Goal: Information Seeking & Learning: Learn about a topic

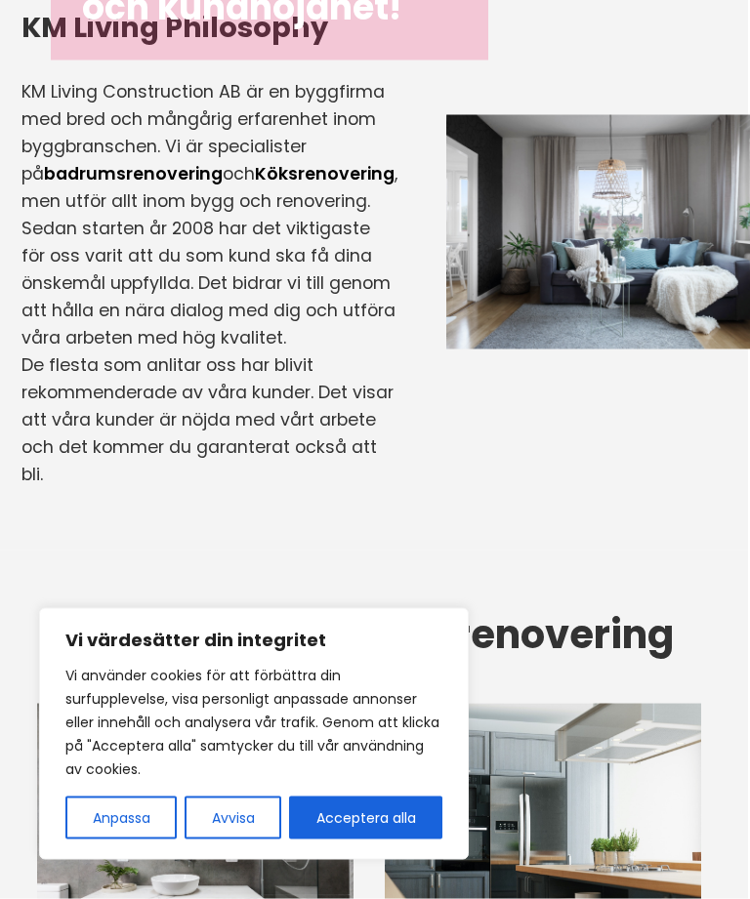
scroll to position [618, 2]
click at [245, 840] on button "Avvisa" at bounding box center [233, 818] width 97 height 43
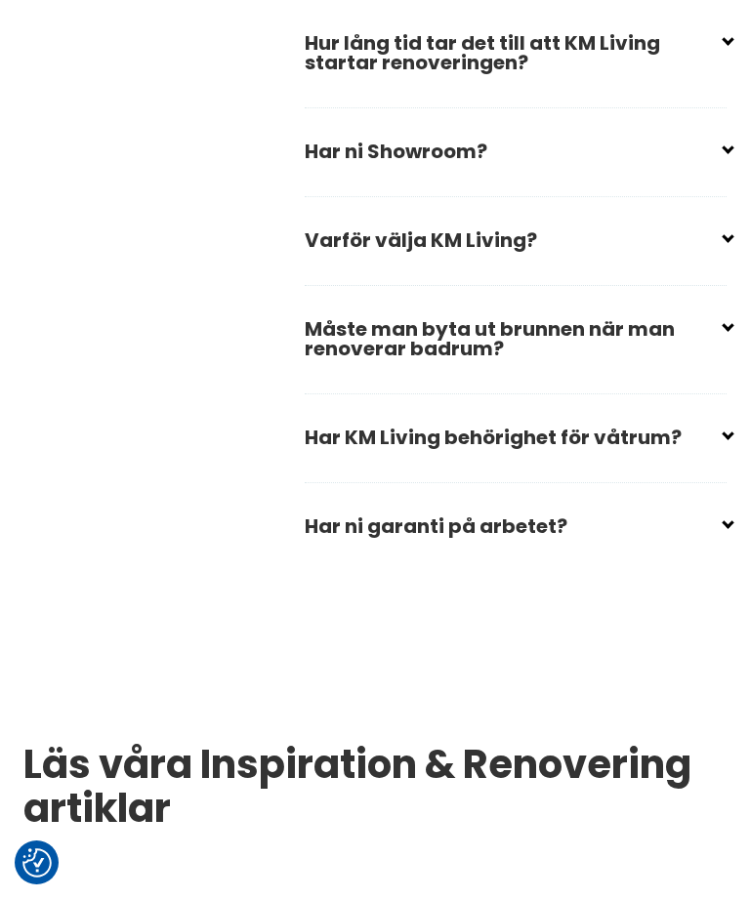
scroll to position [3311, 0]
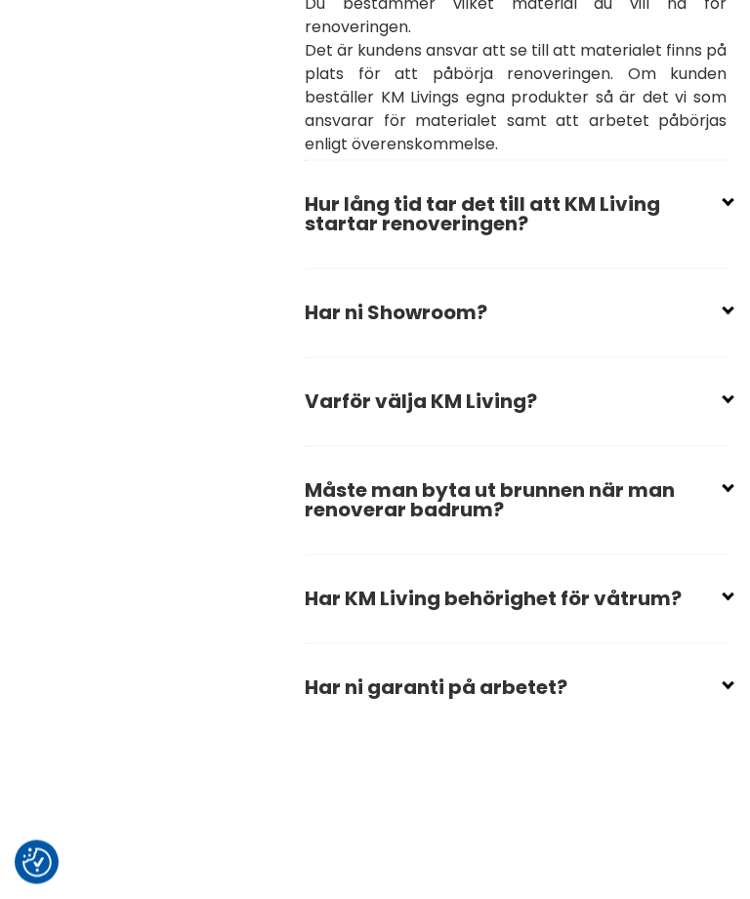
scroll to position [3312, 0]
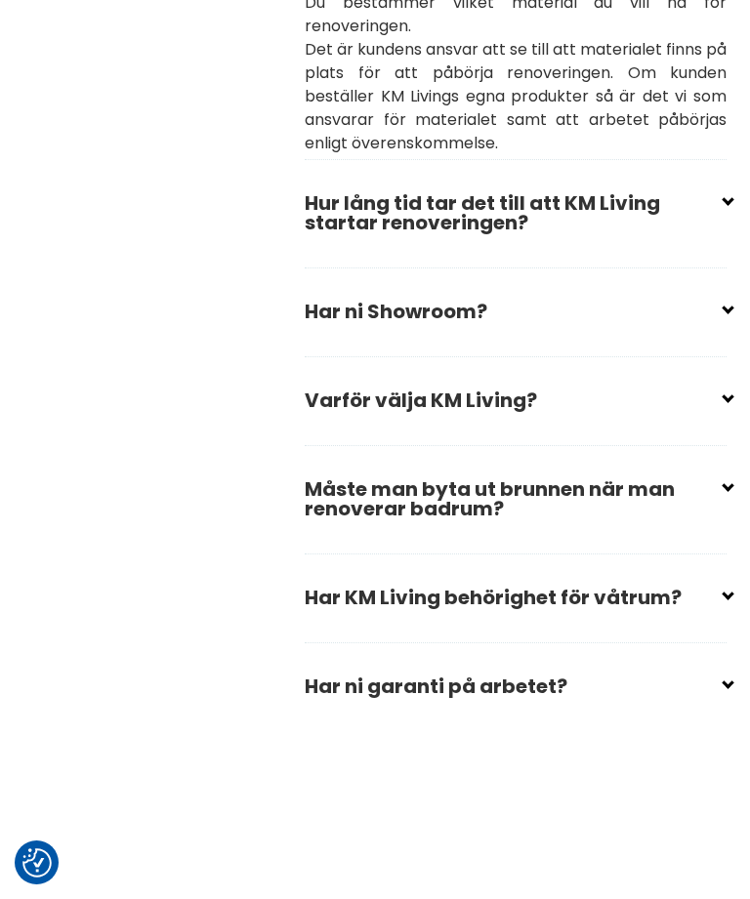
checkbox input "true"
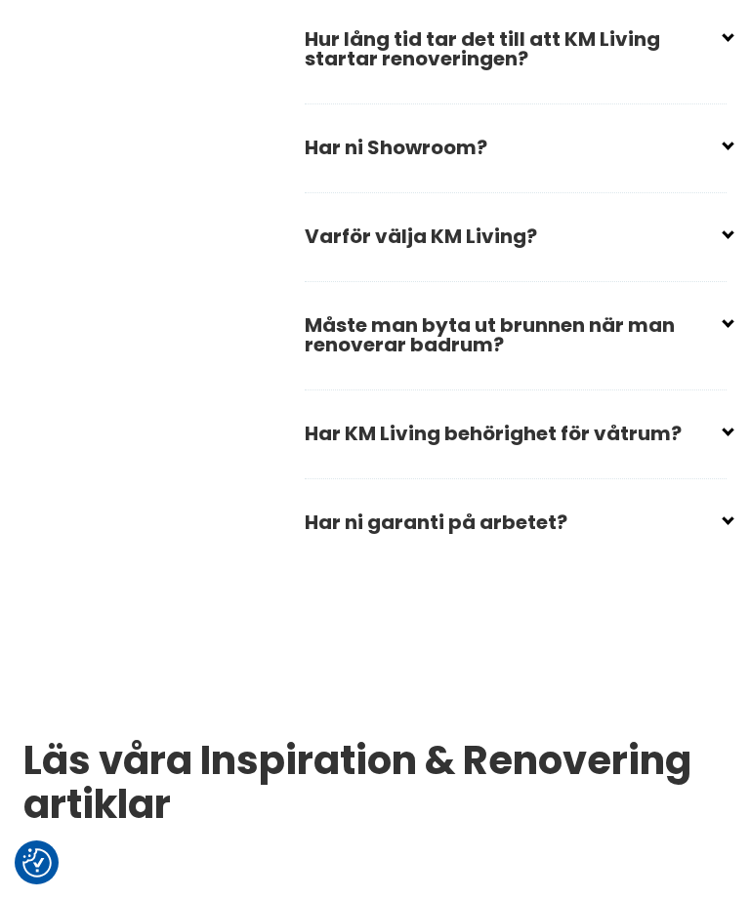
click at [725, 46] on input "checkbox" at bounding box center [520, 31] width 422 height 29
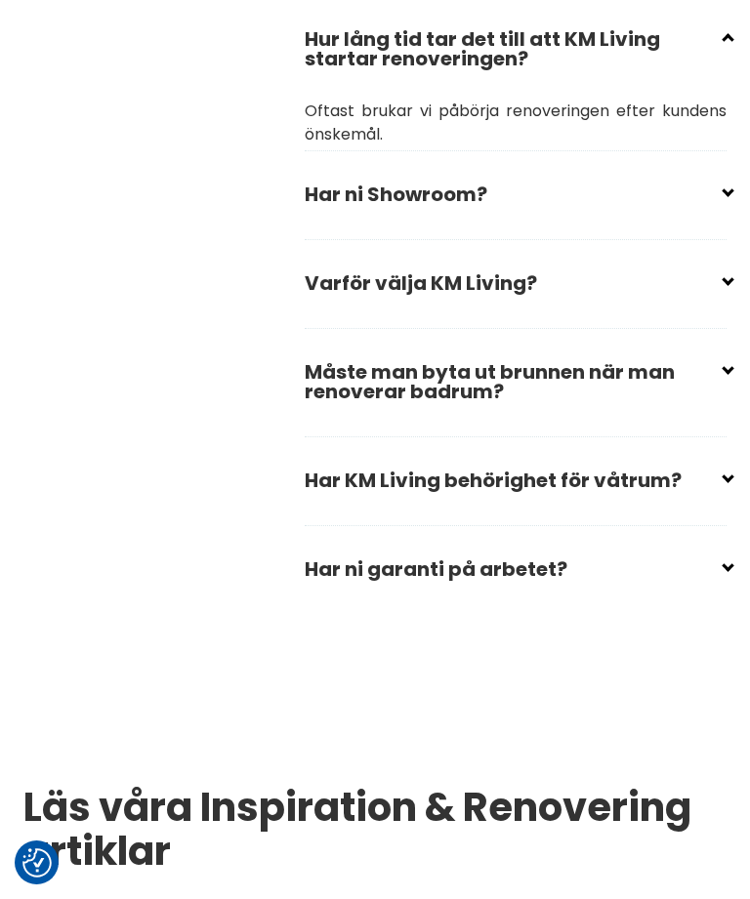
click at [726, 46] on input "checkbox" at bounding box center [520, 31] width 422 height 29
checkbox input "true"
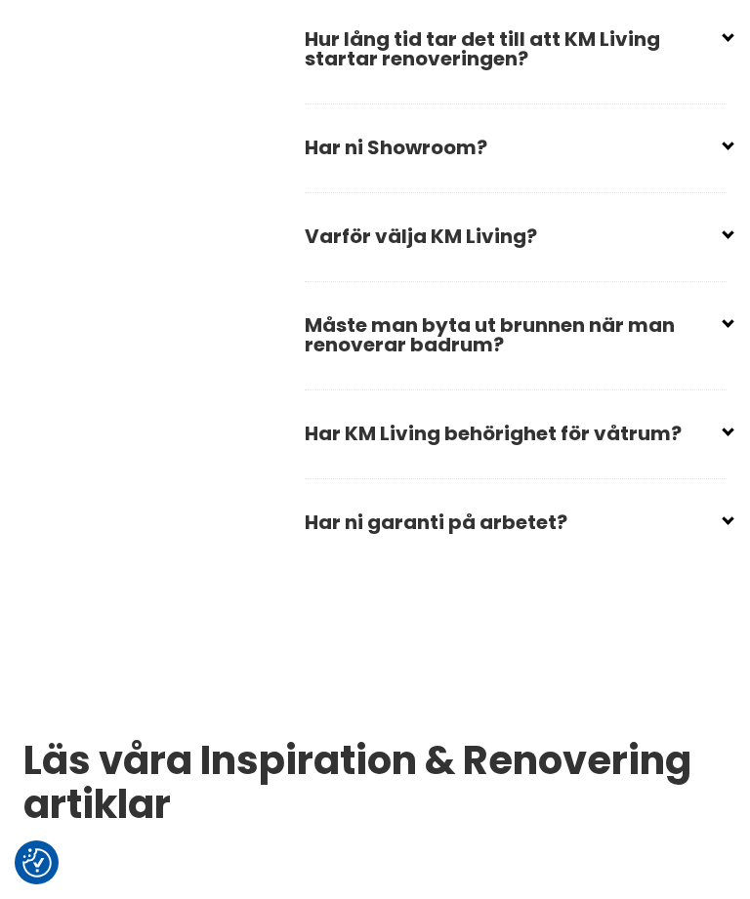
click at [718, 154] on input "checkbox" at bounding box center [520, 139] width 422 height 29
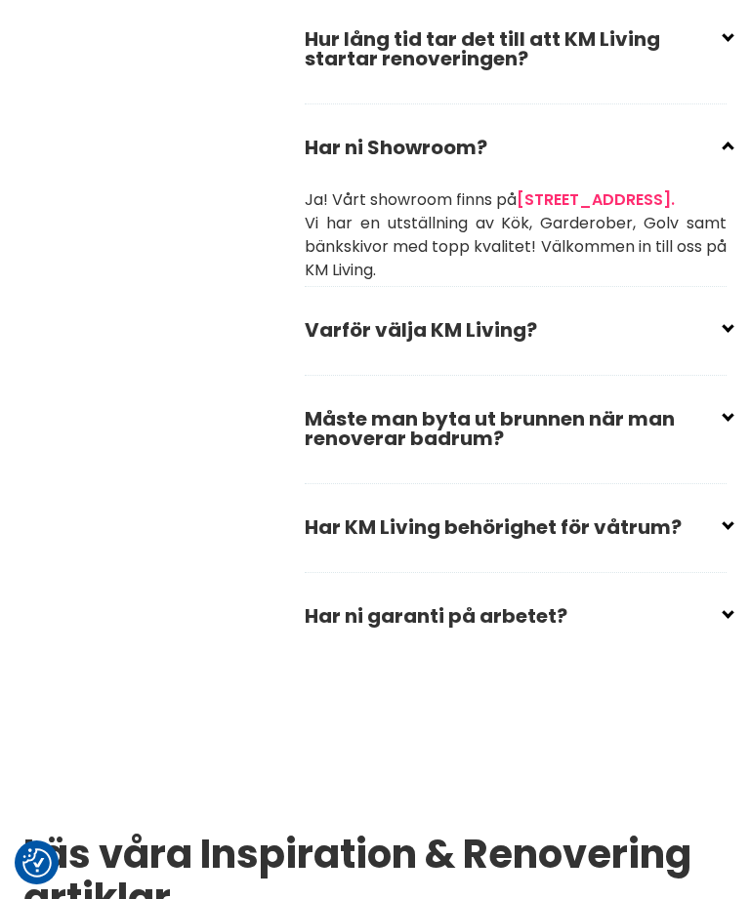
click at [727, 154] on input "checkbox" at bounding box center [520, 139] width 422 height 29
checkbox input "true"
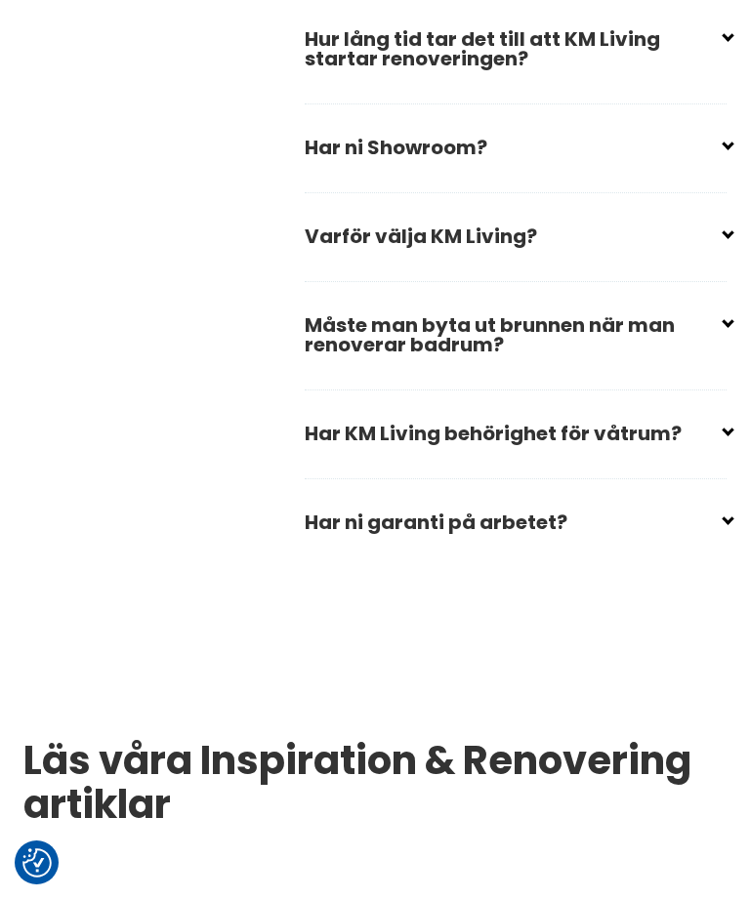
click at [727, 440] on input "checkbox" at bounding box center [520, 425] width 422 height 29
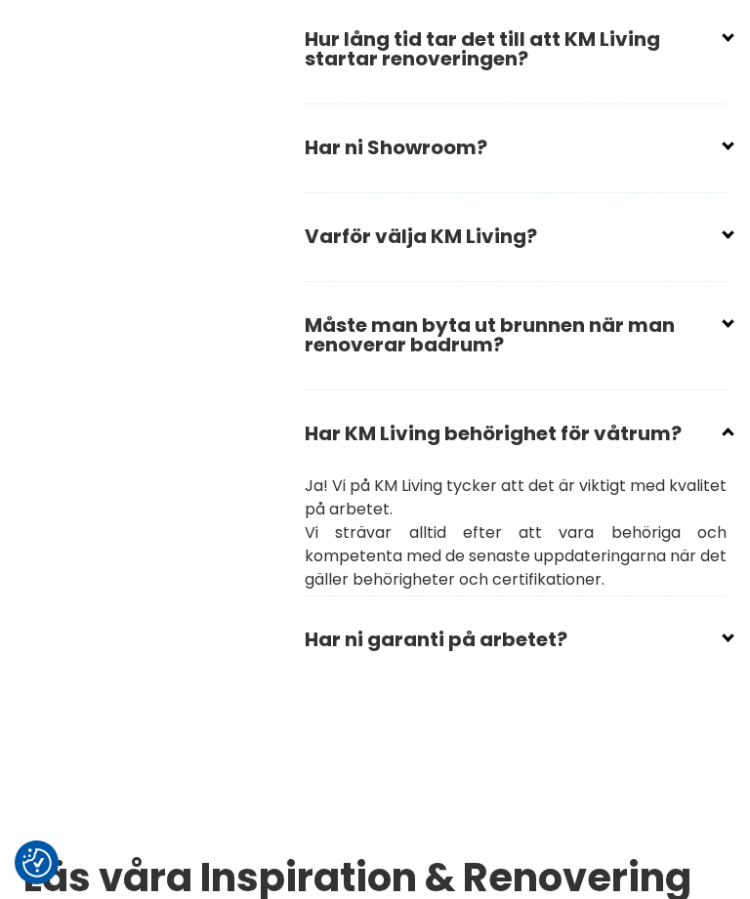
click at [727, 440] on input "checkbox" at bounding box center [520, 425] width 422 height 29
checkbox input "true"
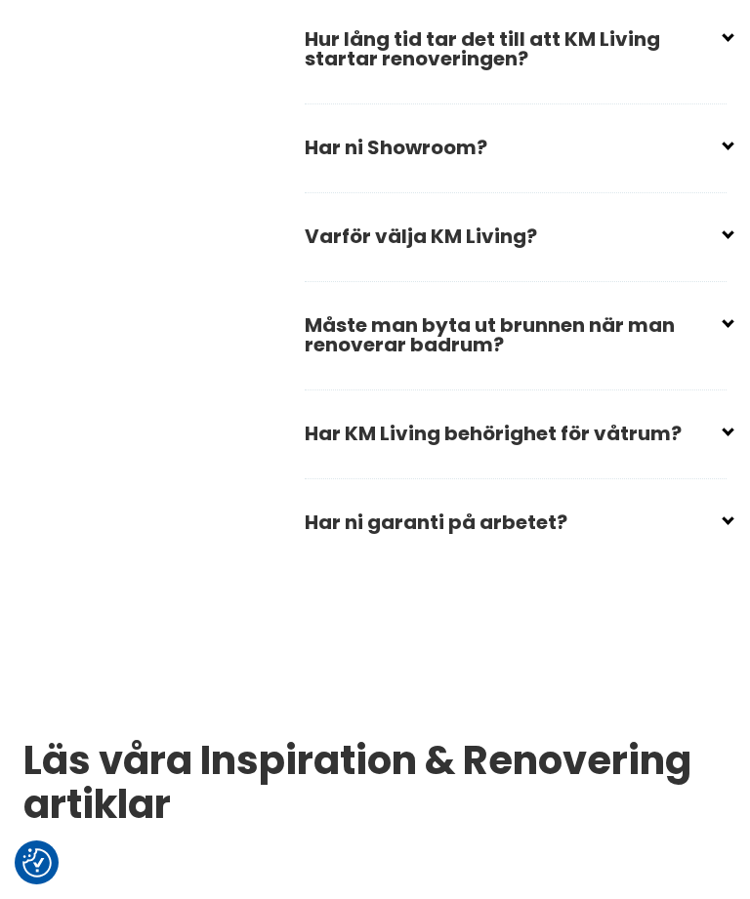
click at [725, 332] on input "checkbox" at bounding box center [520, 317] width 422 height 29
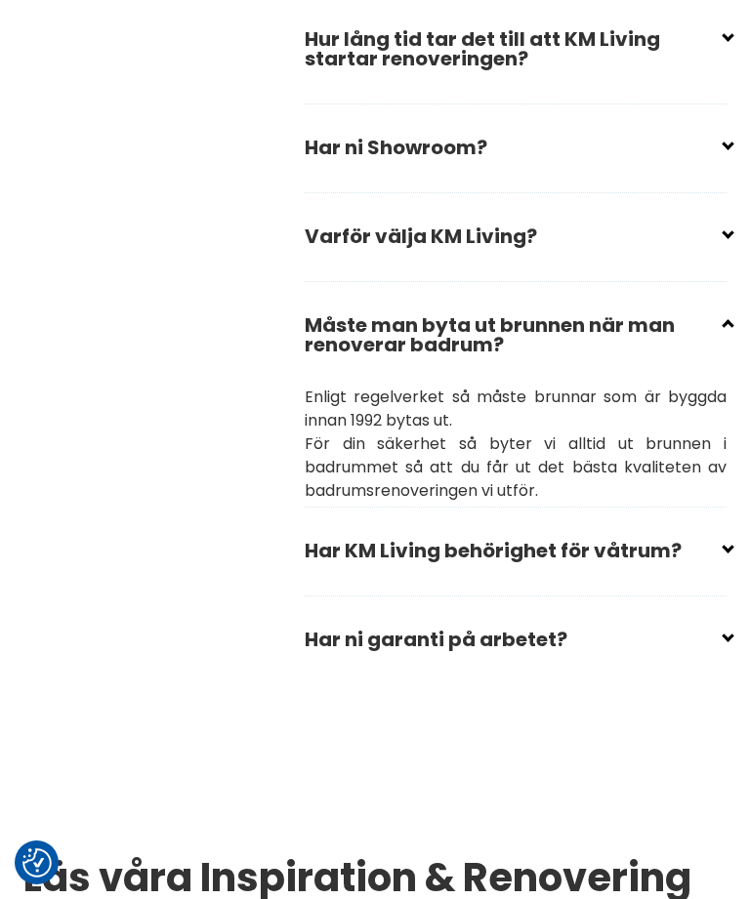
click at [735, 454] on div "Vanliga frågor Vem beställer materialet? Du bestämmer vilket material du vill h…" at bounding box center [375, 295] width 734 height 903
click at [726, 332] on input "checkbox" at bounding box center [520, 317] width 422 height 29
checkbox input "true"
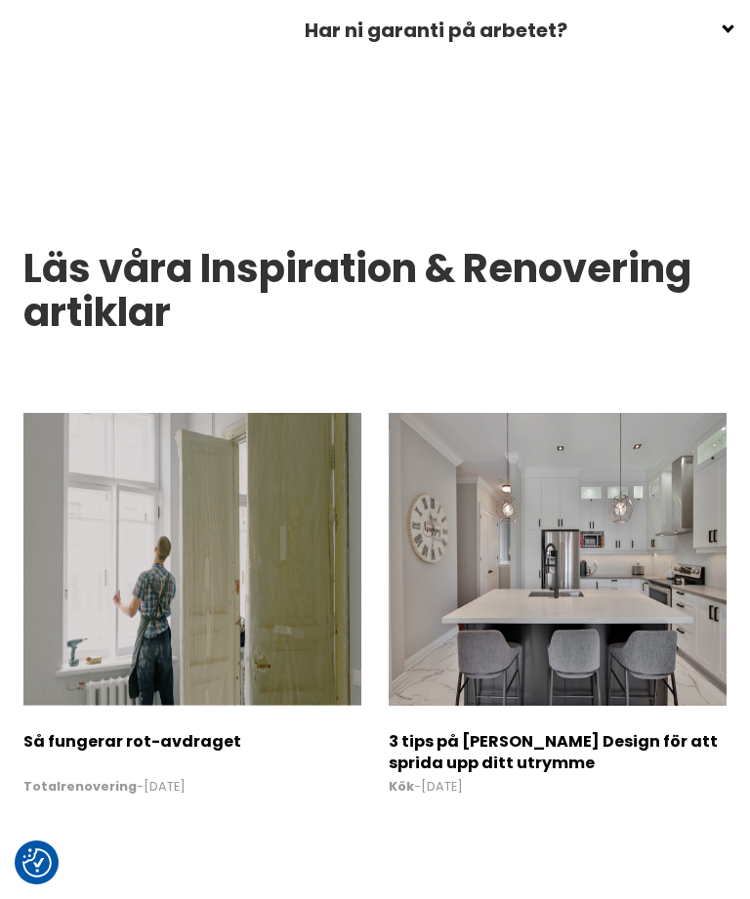
scroll to position [3803, 0]
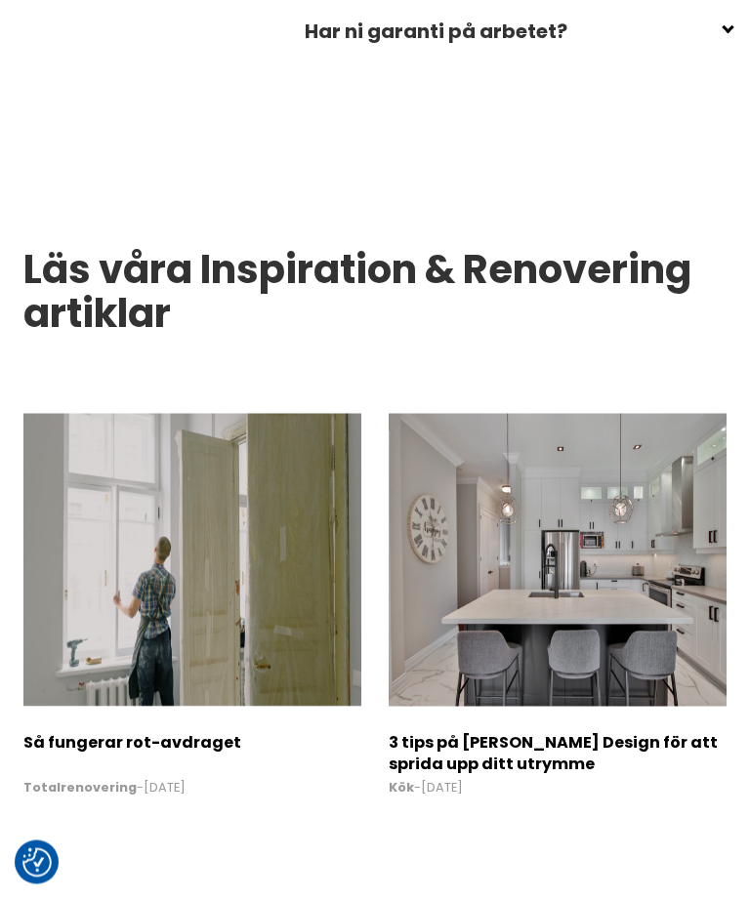
click at [718, 38] on input "checkbox" at bounding box center [520, 23] width 422 height 29
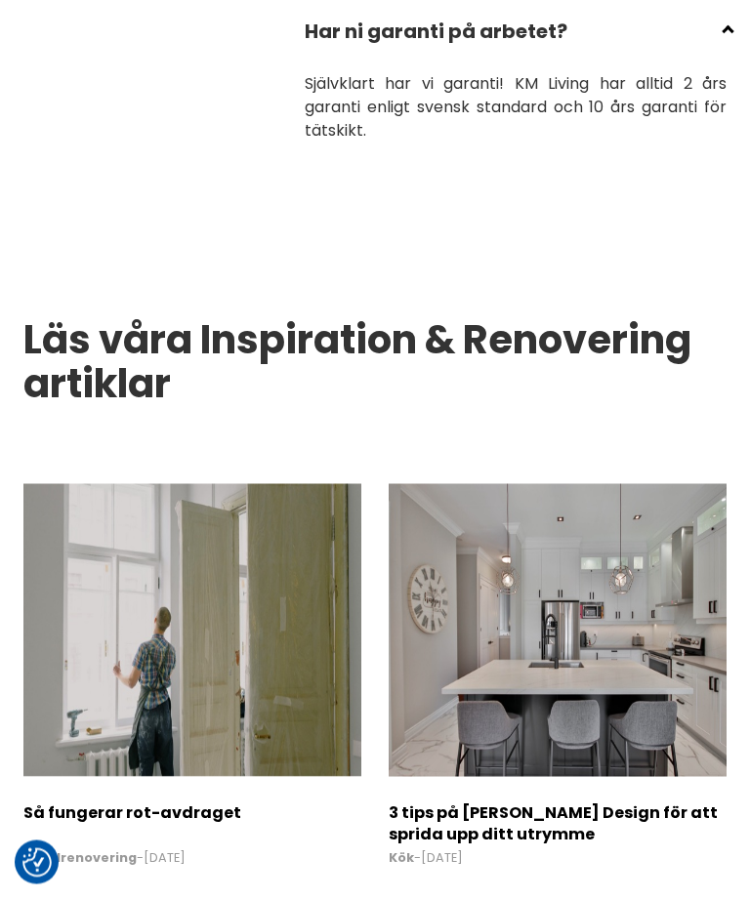
scroll to position [3804, 0]
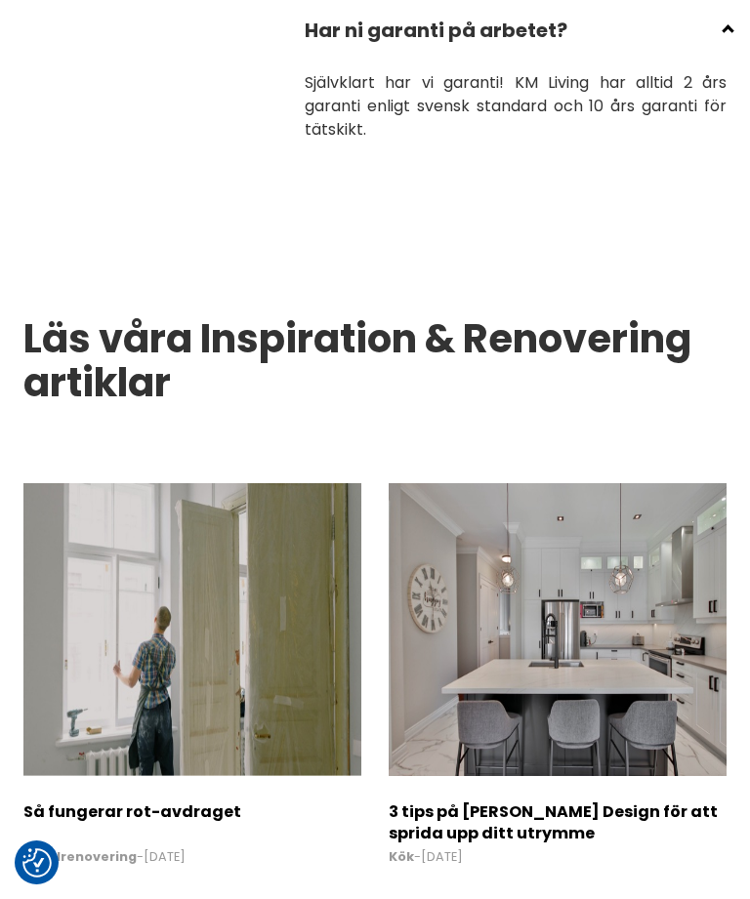
click at [715, 37] on input "checkbox" at bounding box center [520, 22] width 422 height 29
checkbox input "true"
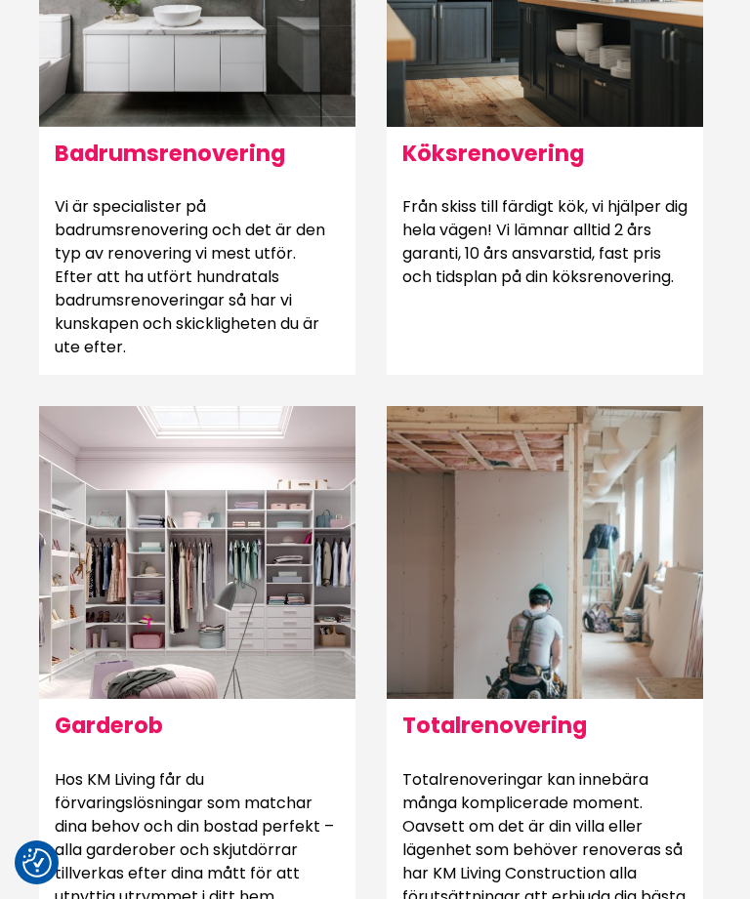
scroll to position [1486, 0]
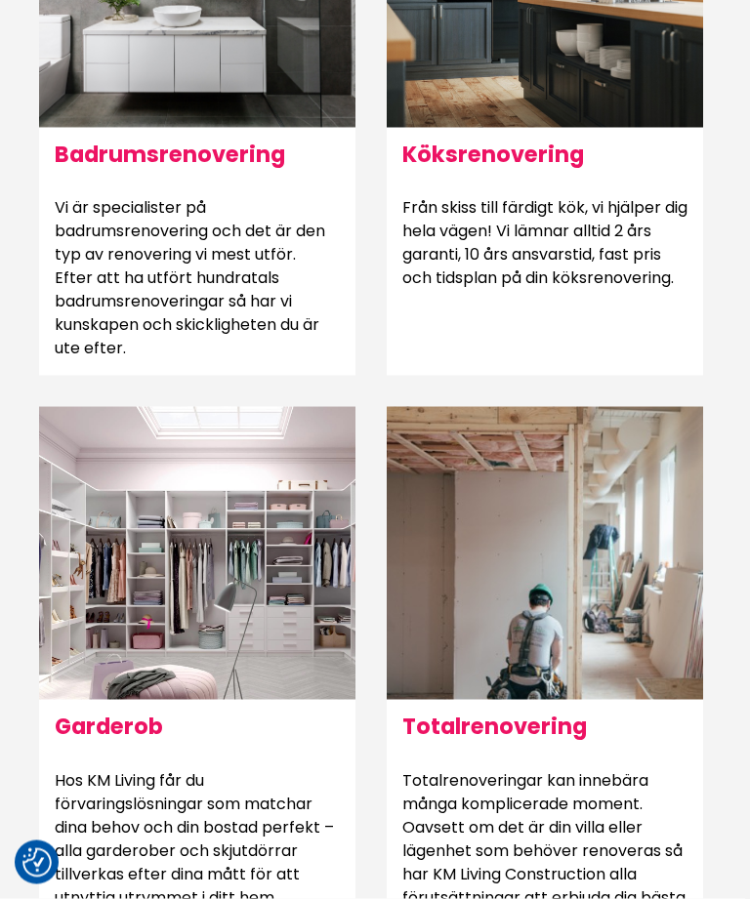
click at [566, 181] on h6 "Köksrenovering" at bounding box center [545, 154] width 316 height 53
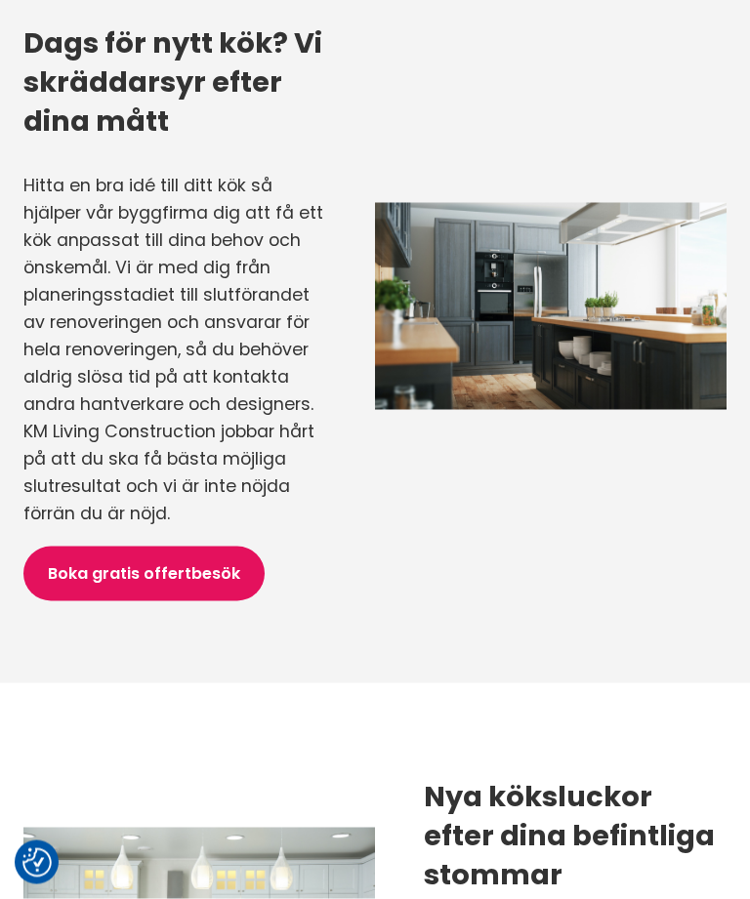
scroll to position [1329, 0]
